Goal: Answer question/provide support

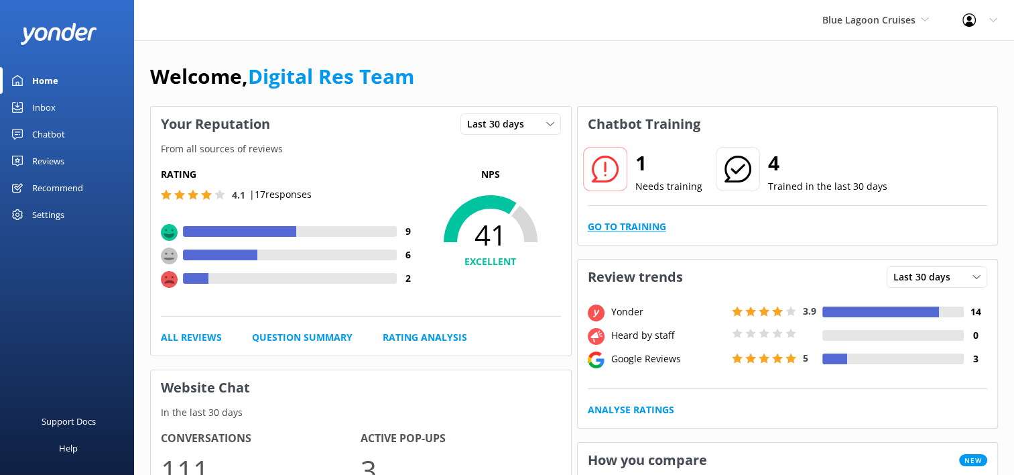
click at [629, 225] on link "Go to Training" at bounding box center [627, 226] width 78 height 15
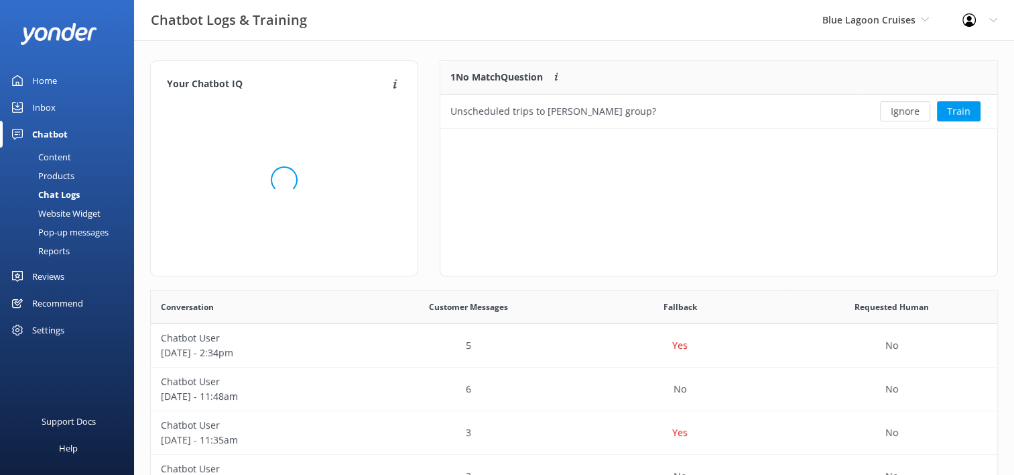
scroll to position [11, 11]
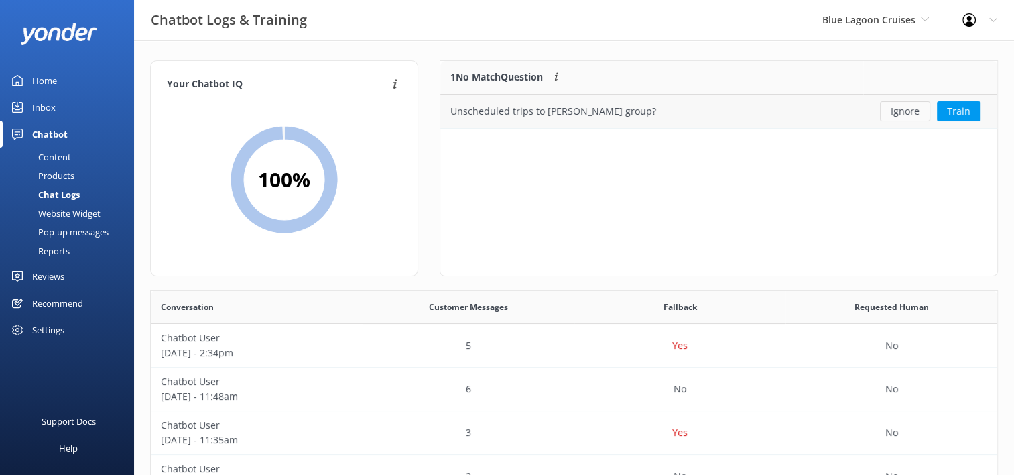
click at [900, 113] on button "Ignore" at bounding box center [905, 111] width 50 height 20
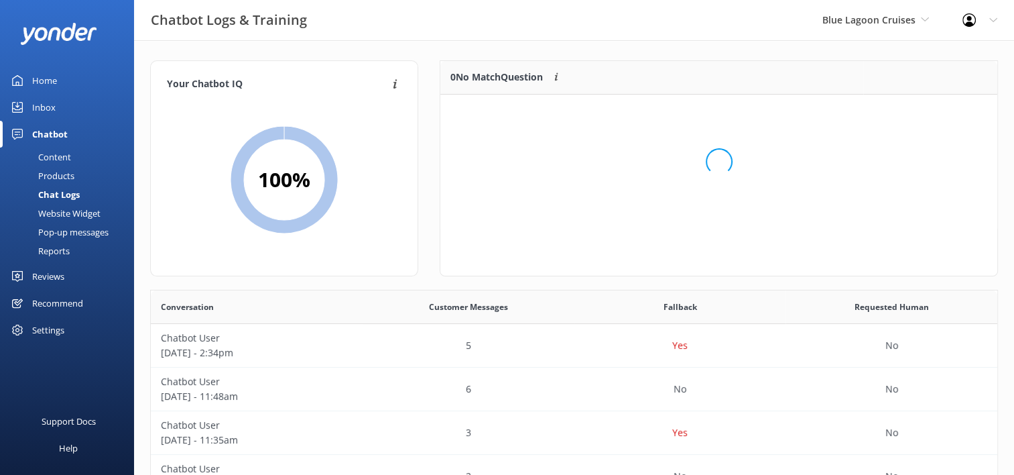
scroll to position [157, 546]
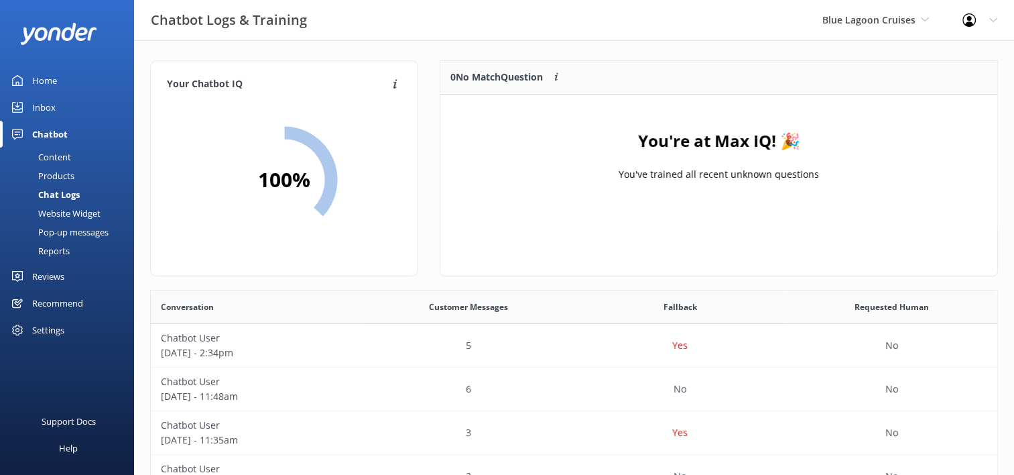
scroll to position [459, 836]
click at [40, 107] on div "Inbox" at bounding box center [43, 107] width 23 height 27
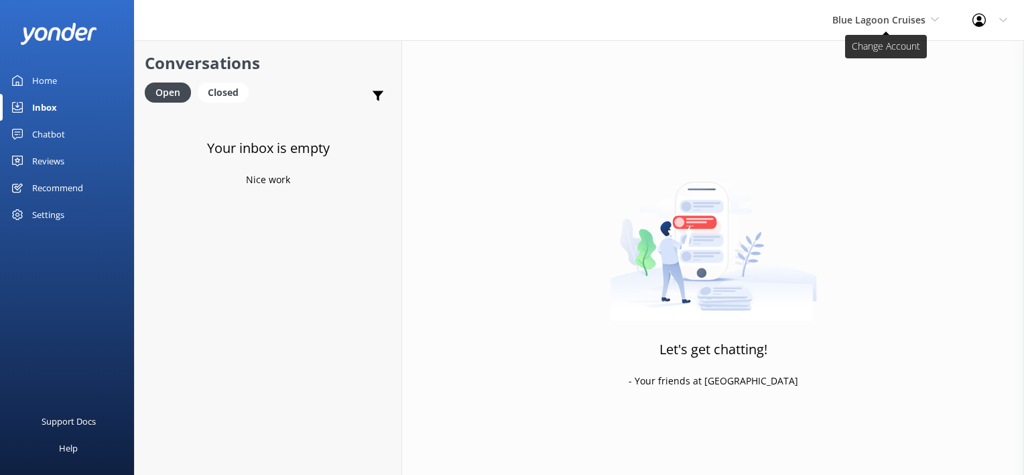
click at [905, 27] on span "Blue Lagoon Cruises" at bounding box center [885, 20] width 107 height 15
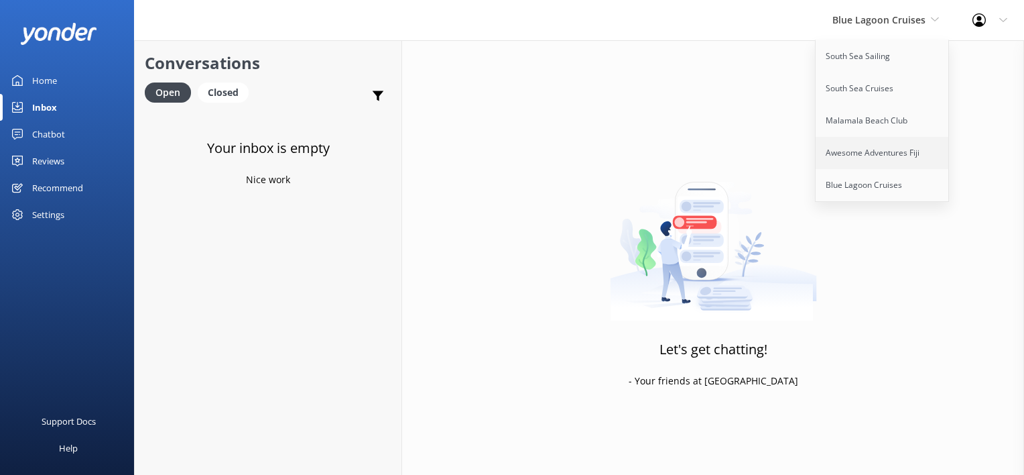
click at [889, 146] on link "Awesome Adventures Fiji" at bounding box center [883, 153] width 134 height 32
